Goal: Find specific page/section: Find specific page/section

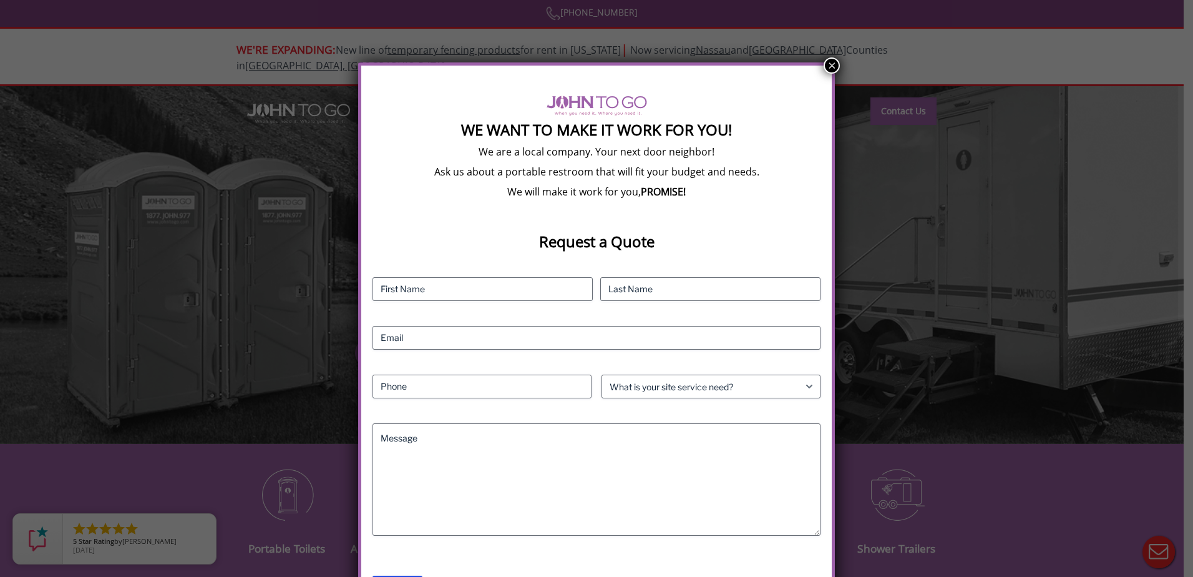
click at [835, 62] on button "×" at bounding box center [832, 65] width 16 height 16
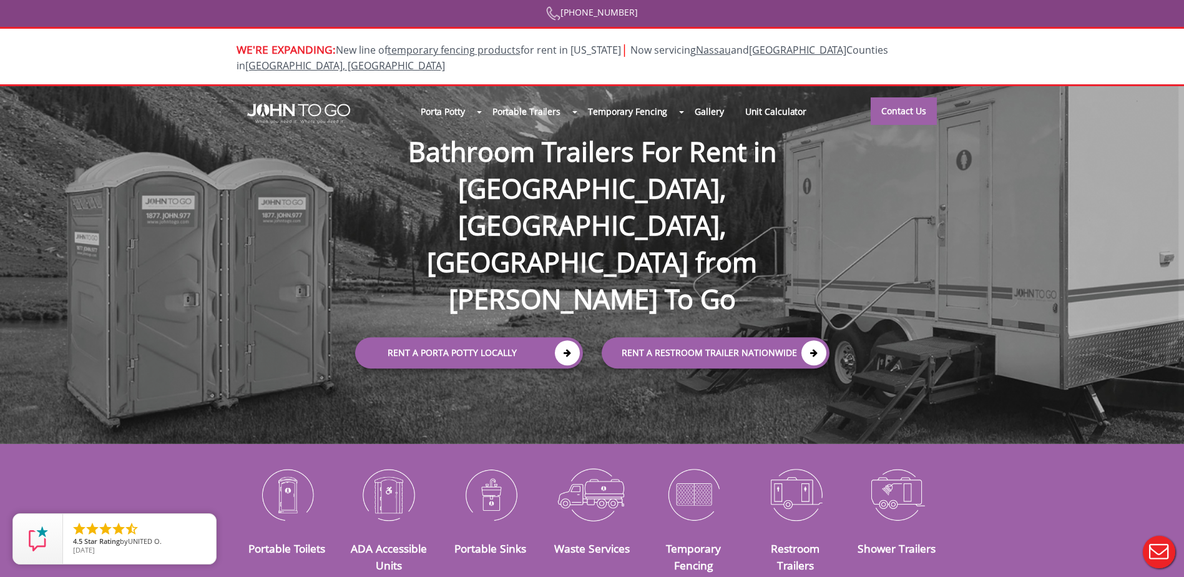
click at [468, 102] on div at bounding box center [592, 288] width 1184 height 577
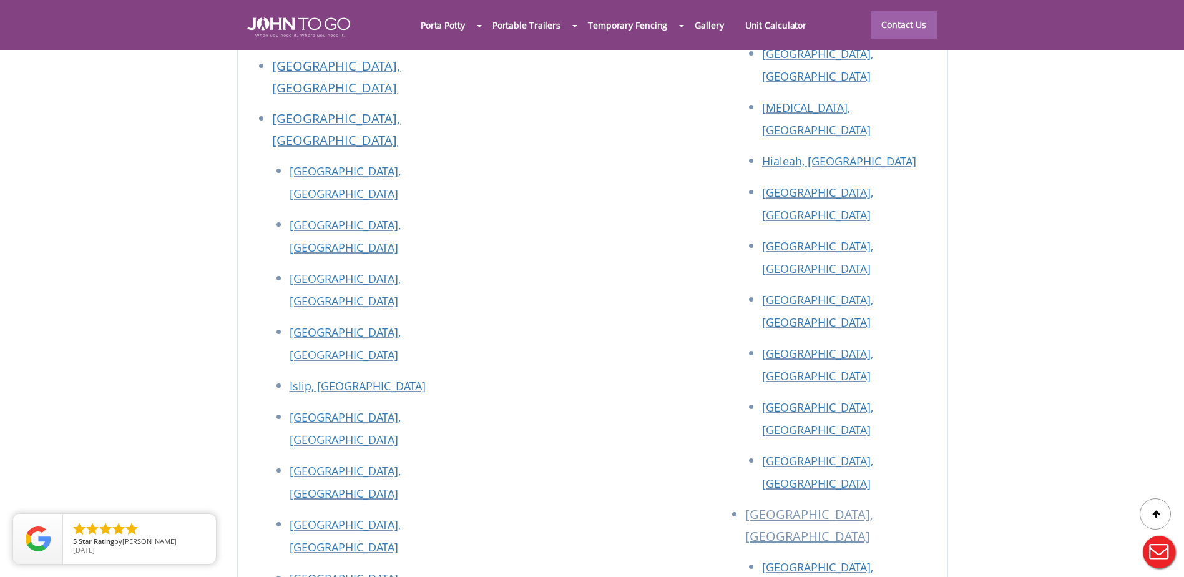
scroll to position [5634, 0]
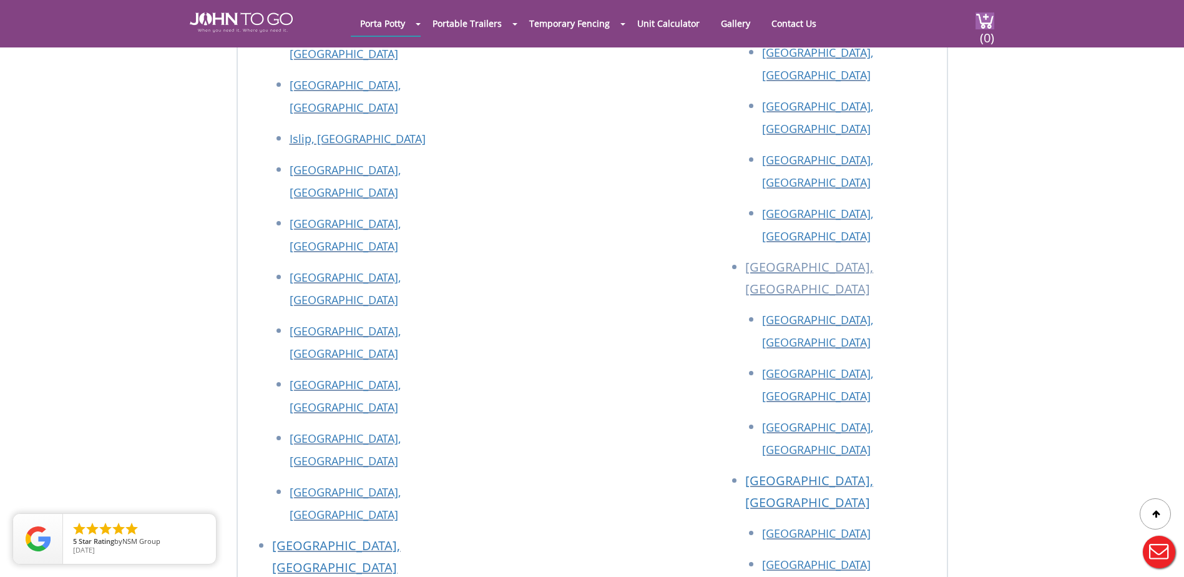
scroll to position [3130, 0]
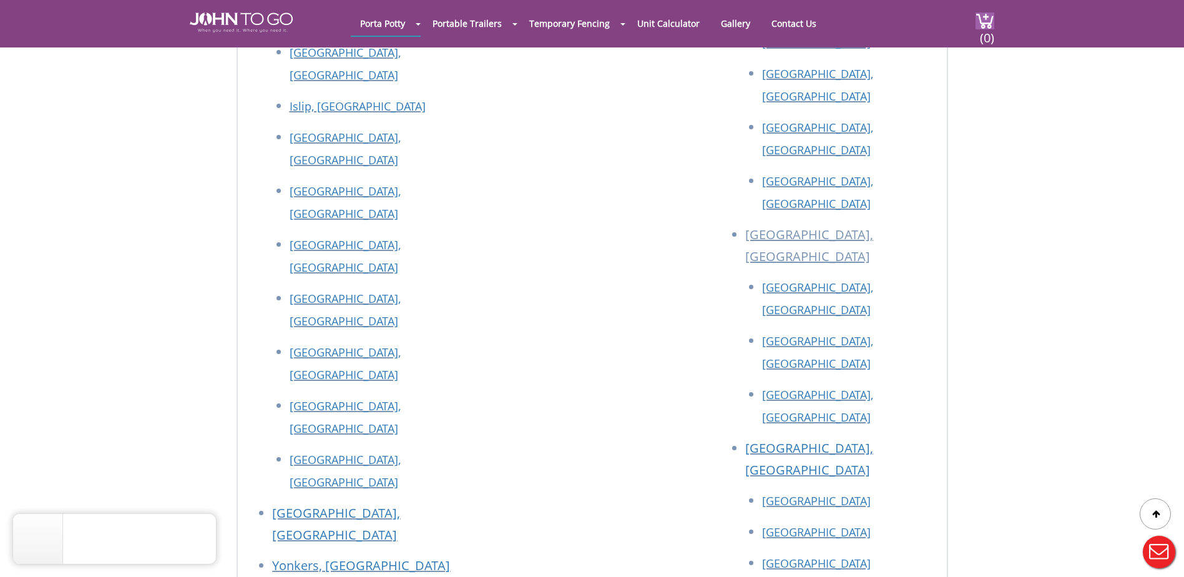
scroll to position [2374, 0]
